Goal: Task Accomplishment & Management: Use online tool/utility

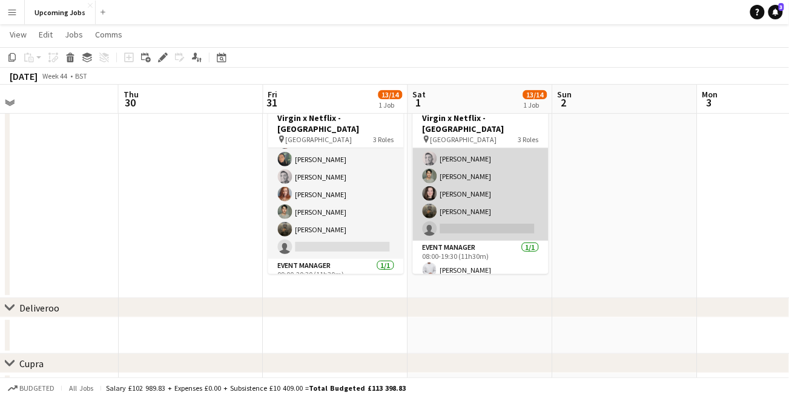
scroll to position [140, 0]
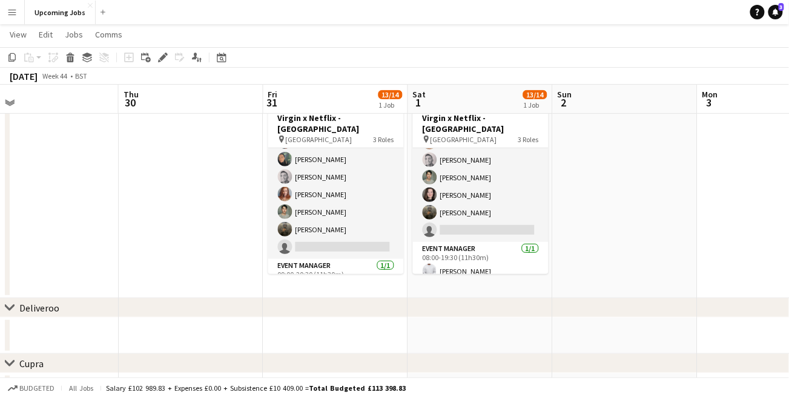
click at [15, 17] on button "Menu" at bounding box center [12, 12] width 24 height 24
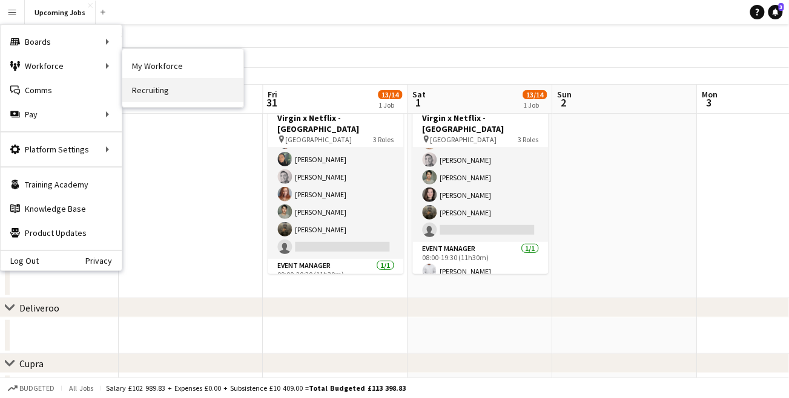
click at [146, 87] on link "Recruiting" at bounding box center [182, 90] width 121 height 24
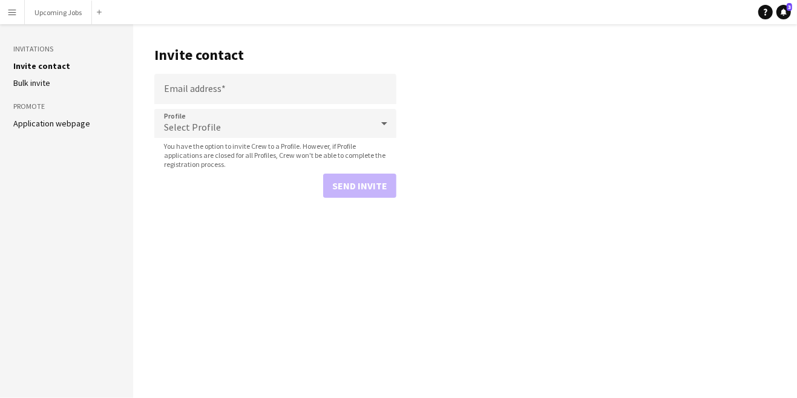
click at [36, 122] on link "Application webpage" at bounding box center [51, 123] width 77 height 11
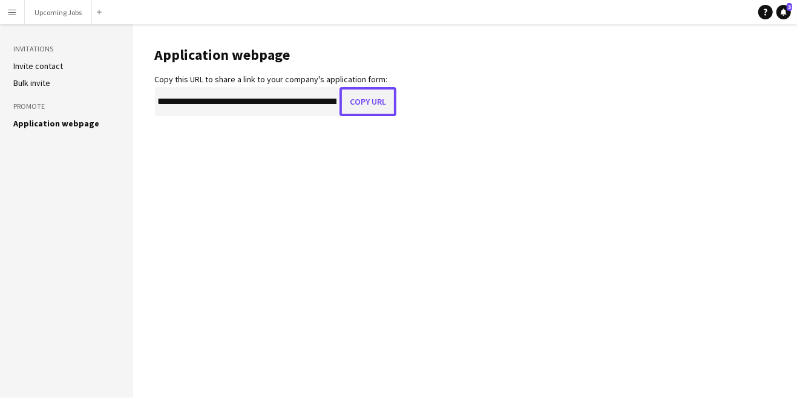
click at [367, 101] on button "Copy URL" at bounding box center [368, 101] width 57 height 29
click at [18, 8] on button "Menu" at bounding box center [12, 12] width 24 height 24
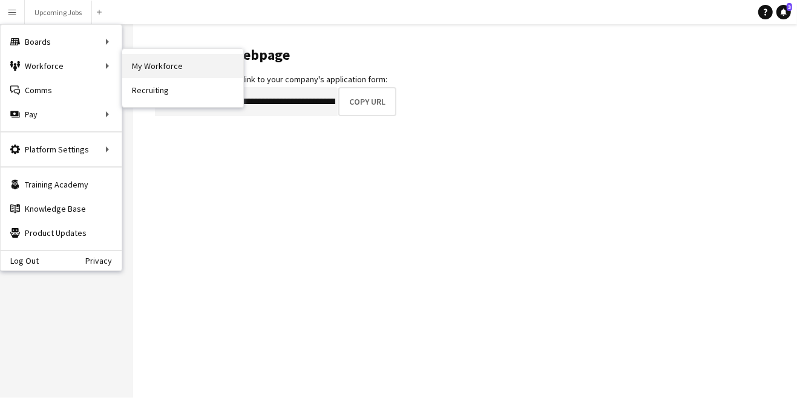
click at [151, 70] on link "My Workforce" at bounding box center [182, 66] width 121 height 24
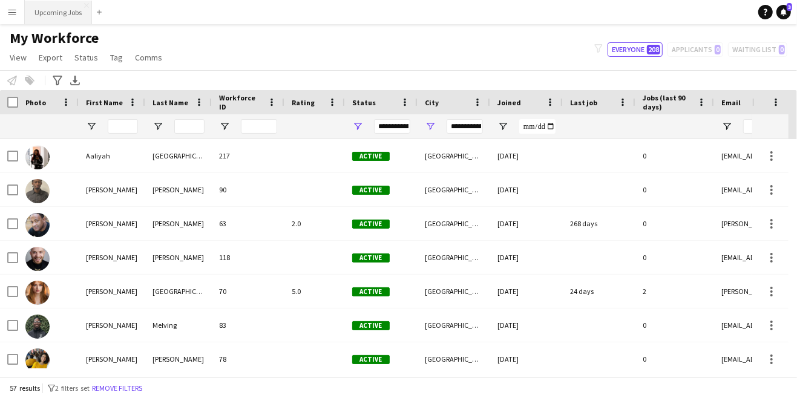
click at [70, 16] on button "Upcoming Jobs Close" at bounding box center [58, 13] width 67 height 24
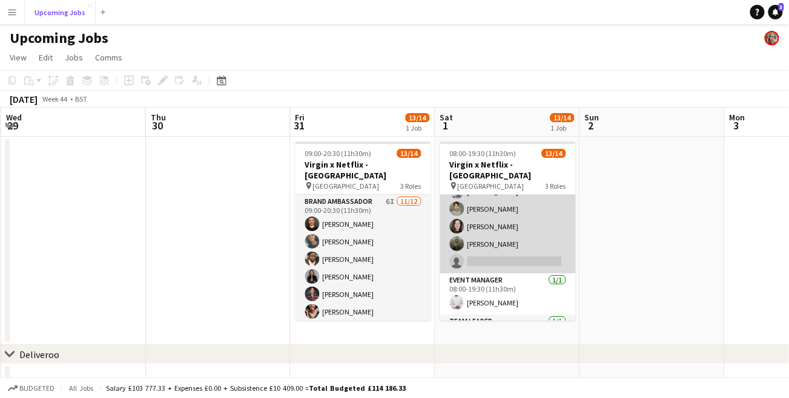
scroll to position [156, 0]
